Goal: Check status: Check status

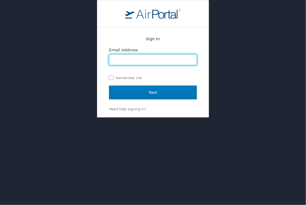
type input "erin.argy@moba.net"
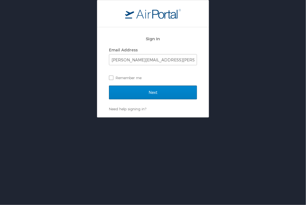
click at [159, 100] on div "Next" at bounding box center [153, 96] width 88 height 21
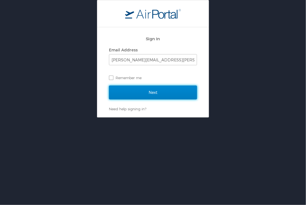
click at [159, 92] on input "Next" at bounding box center [153, 93] width 88 height 14
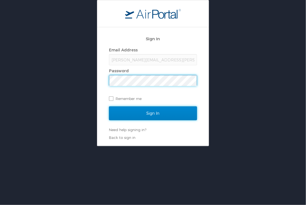
click at [154, 116] on input "Sign In" at bounding box center [153, 114] width 88 height 14
